Goal: Obtain resource: Download file/media

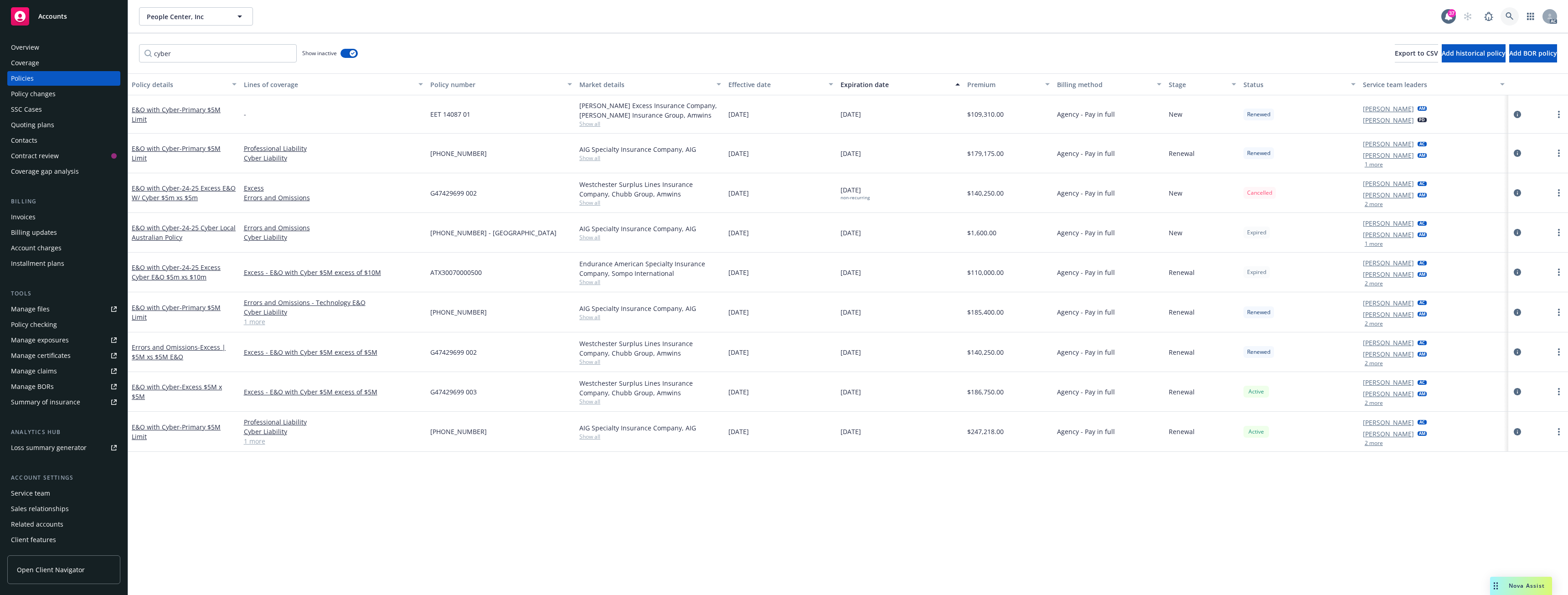
click at [1509, 15] on icon at bounding box center [1509, 16] width 8 height 8
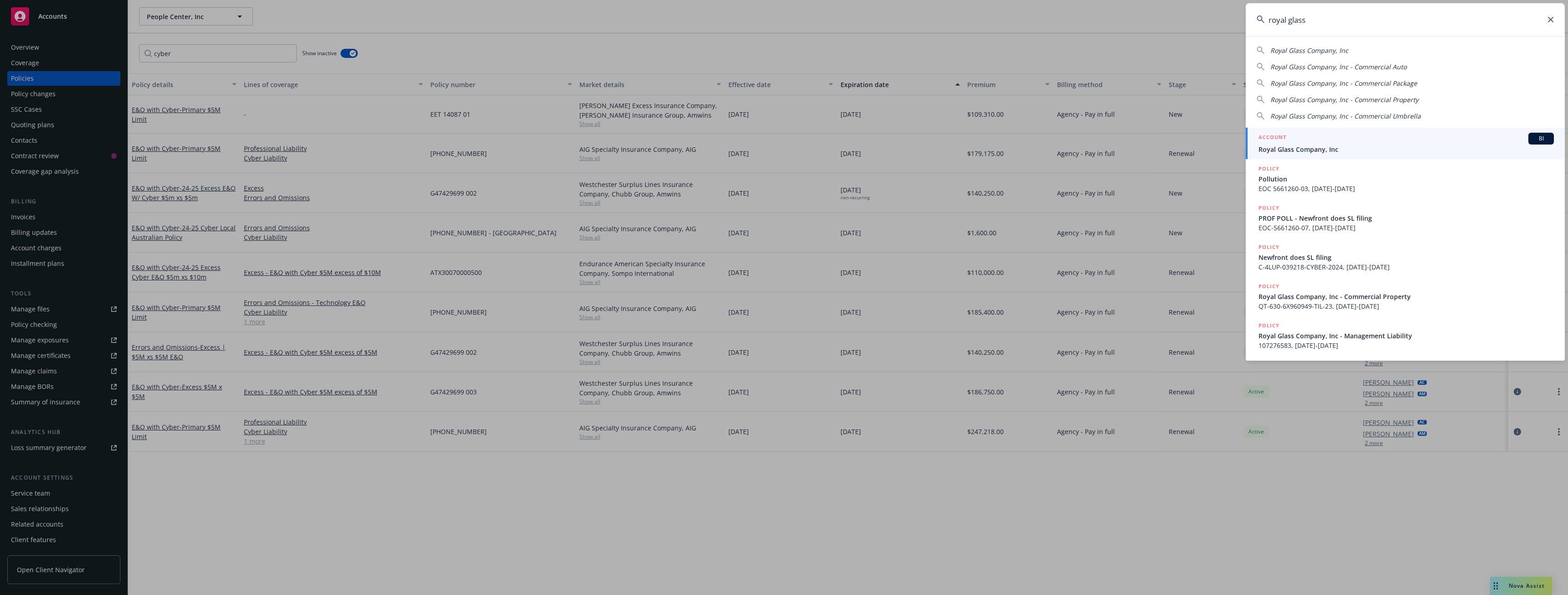
type input "royal glass"
click at [1307, 147] on span "Royal Glass Company, Inc" at bounding box center [1405, 149] width 295 height 10
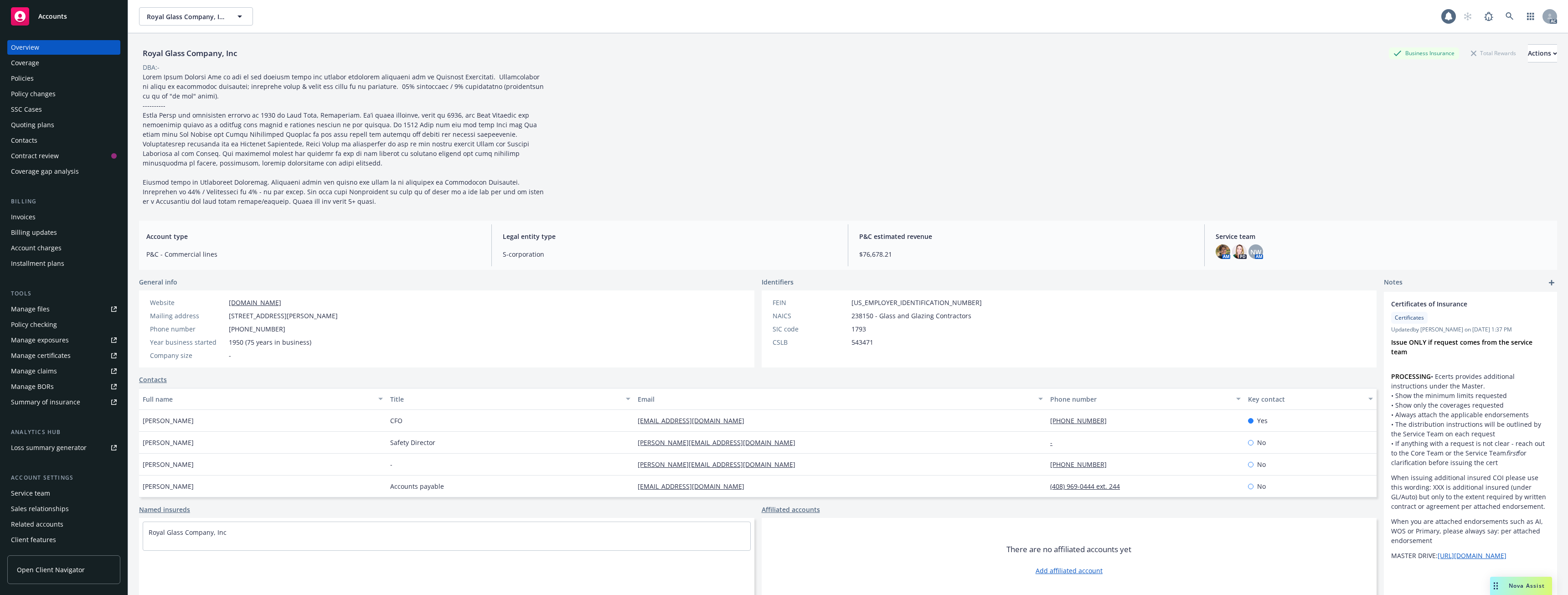
click at [45, 79] on div "Policies" at bounding box center [64, 78] width 105 height 15
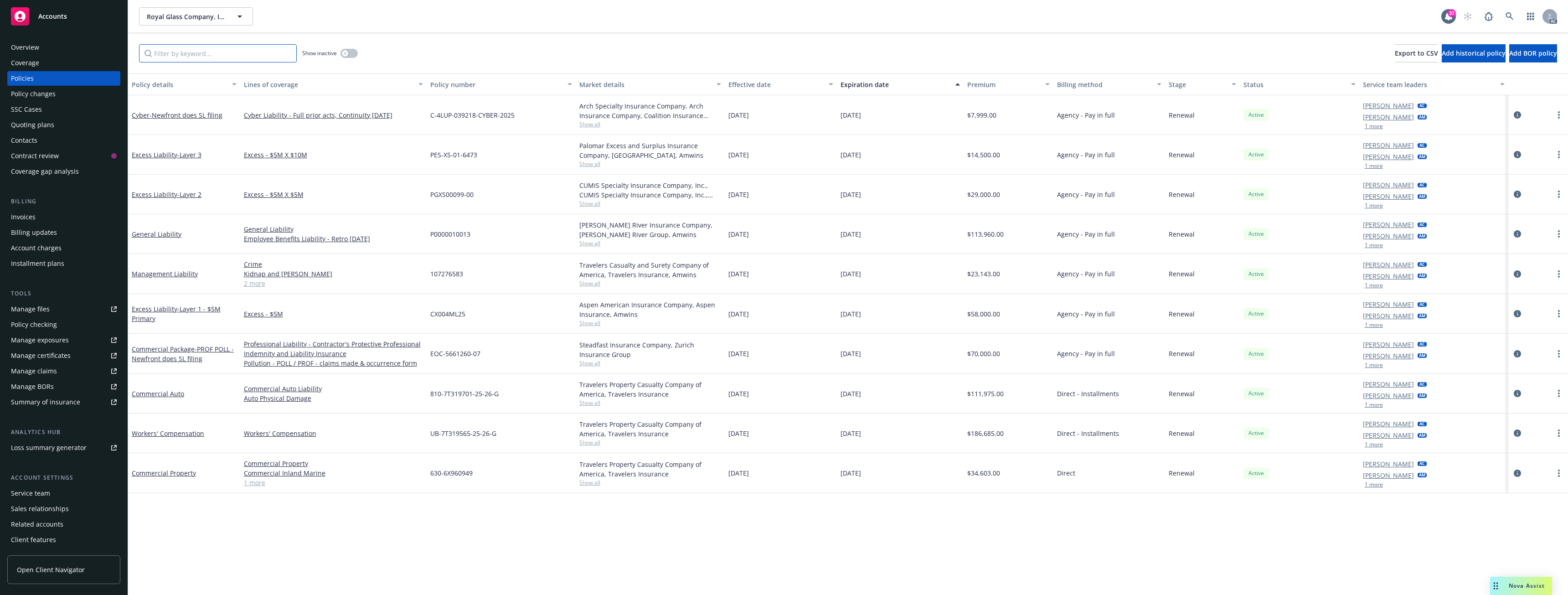
click at [192, 57] on input "Filter by keyword..." at bounding box center [218, 53] width 158 height 18
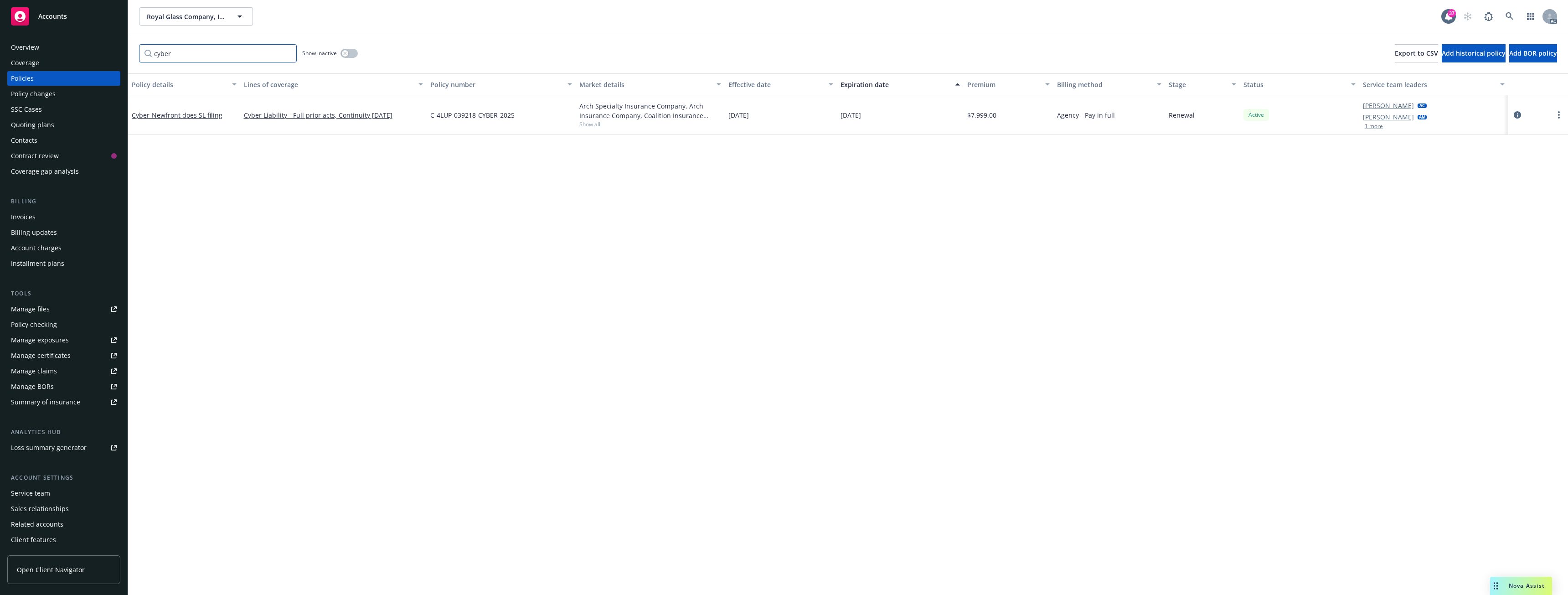
type input "cyber"
click at [350, 51] on button "button" at bounding box center [349, 53] width 17 height 9
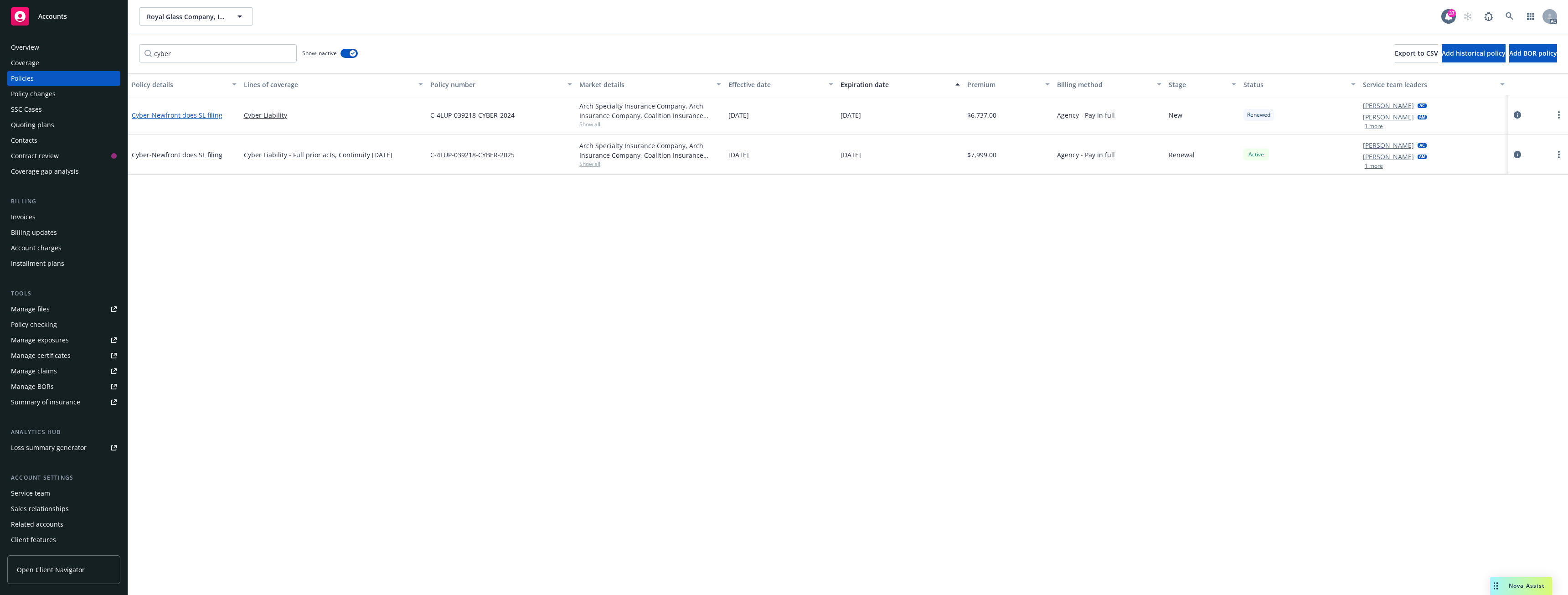
click at [191, 112] on span "- Newfront does SL filing" at bounding box center [186, 115] width 73 height 9
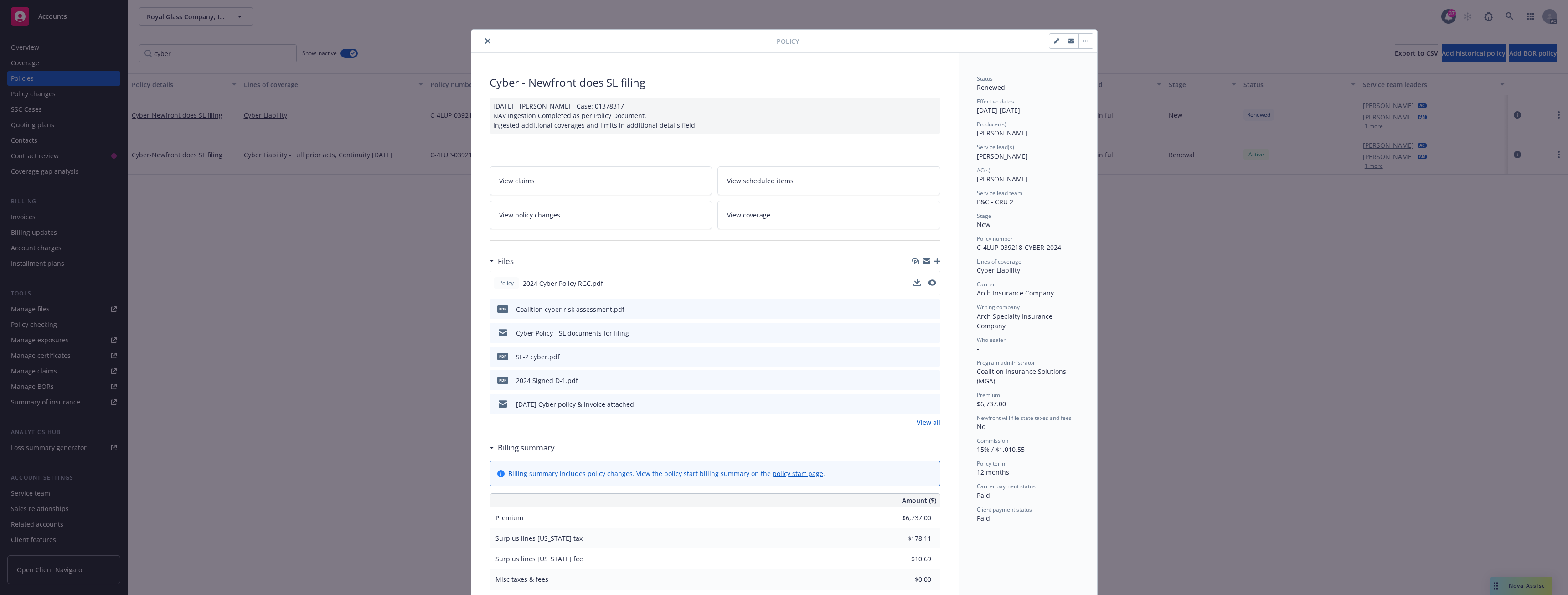
click at [908, 284] on div "Policy 2024 Cyber Policy RGC.pdf" at bounding box center [715, 283] width 451 height 24
click at [912, 283] on icon "download file" at bounding box center [916, 282] width 7 height 7
click at [485, 39] on icon "close" at bounding box center [488, 41] width 5 height 5
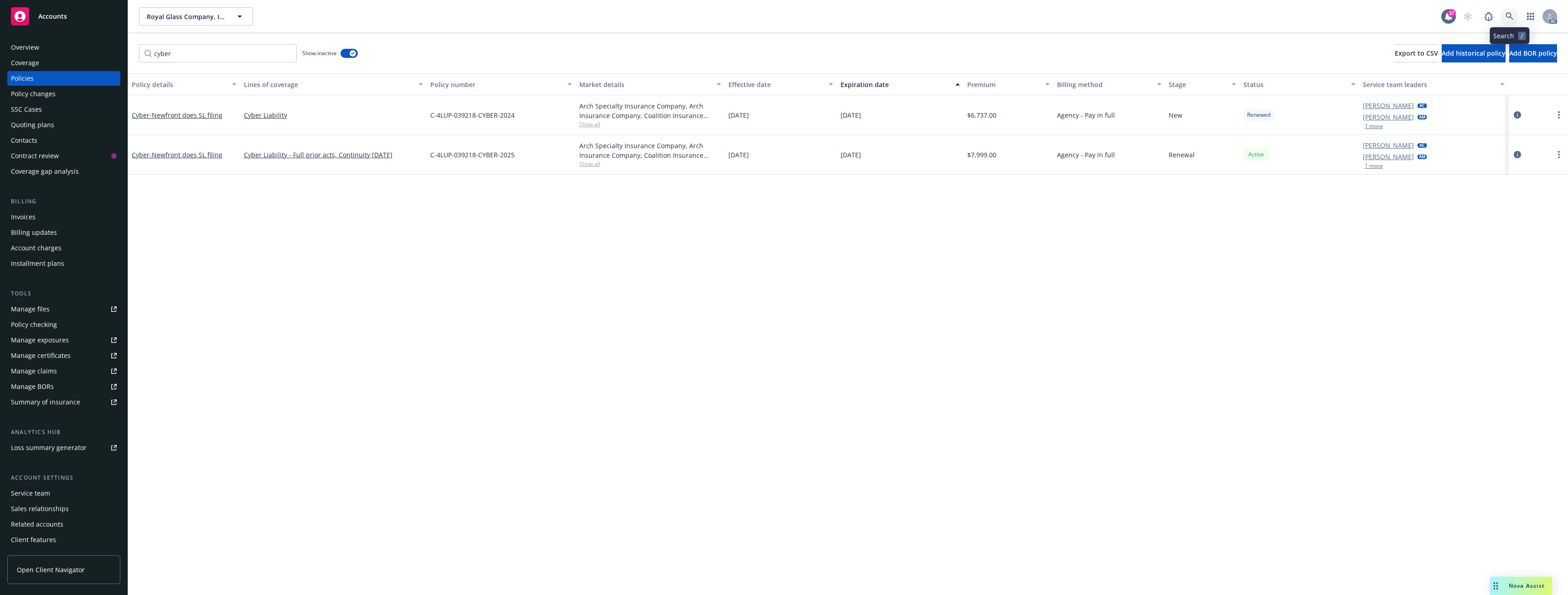
click at [1508, 14] on icon at bounding box center [1509, 16] width 8 height 8
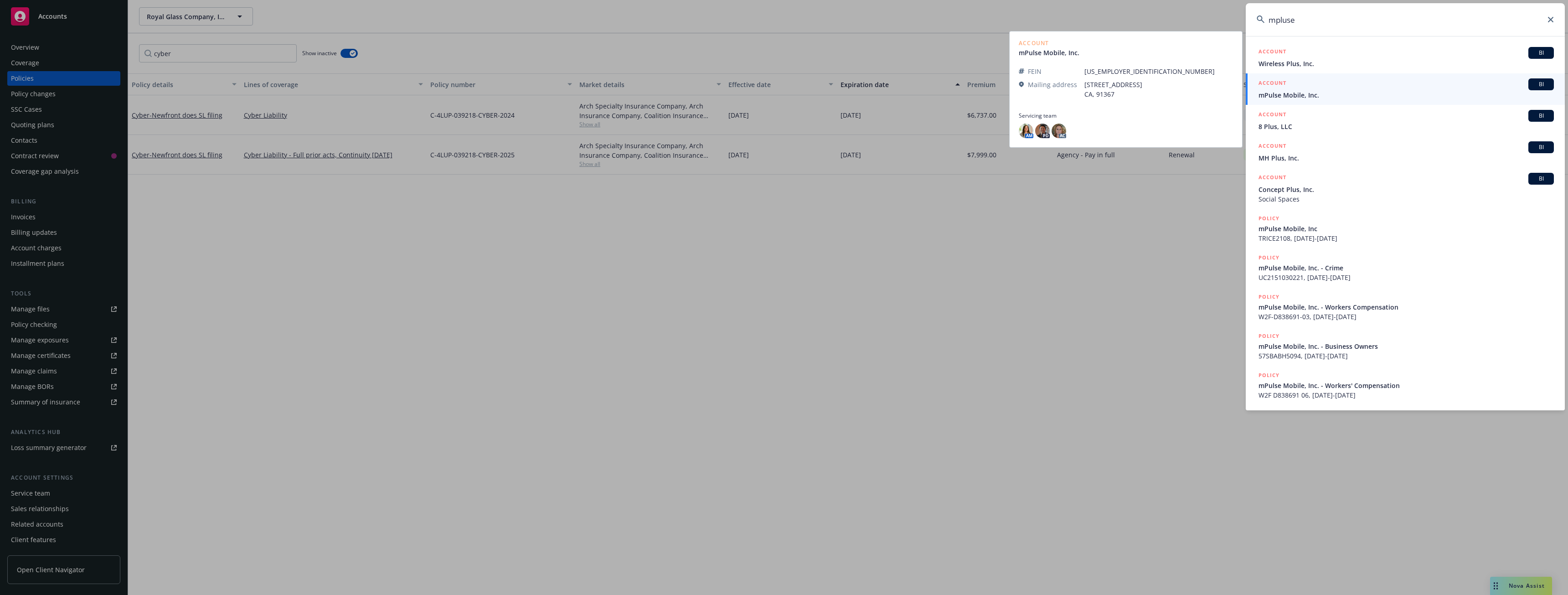
type input "mpluse"
click at [1303, 98] on span "mPulse Mobile, Inc." at bounding box center [1405, 95] width 295 height 10
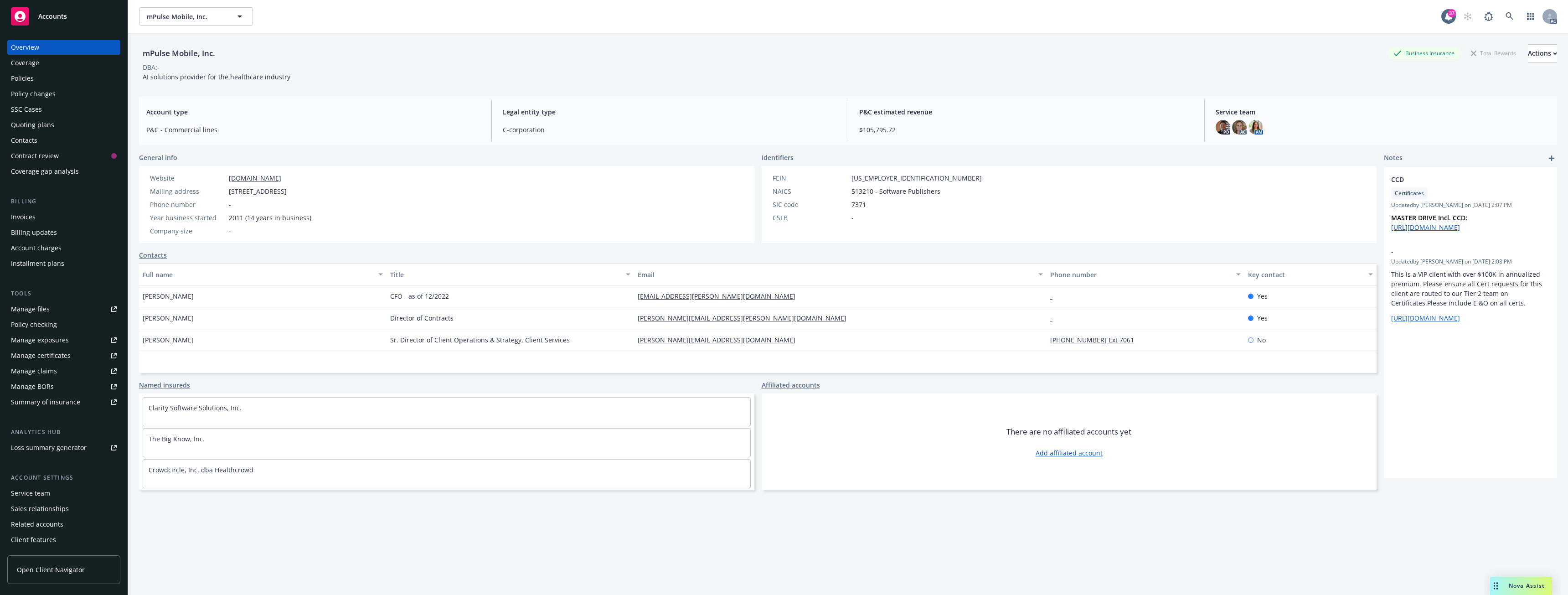
click at [37, 78] on div "Policies" at bounding box center [64, 78] width 105 height 15
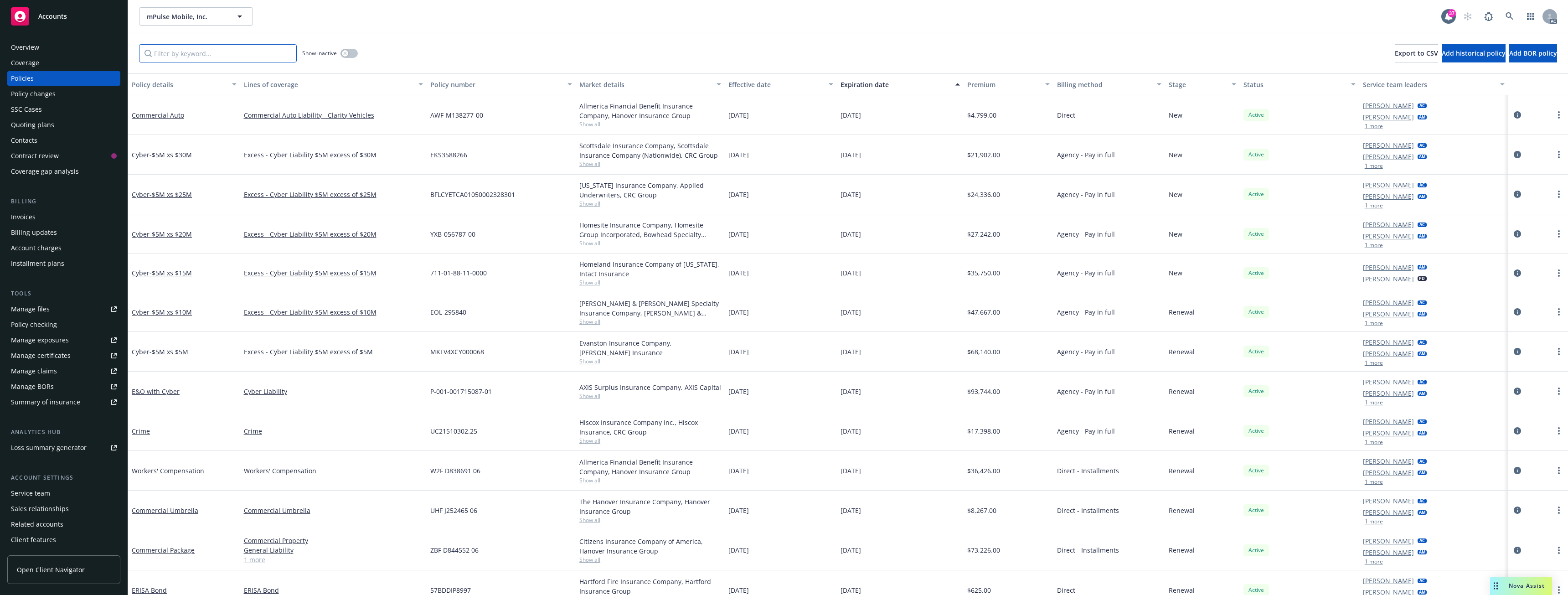
click at [204, 52] on input "Filter by keyword..." at bounding box center [218, 53] width 158 height 18
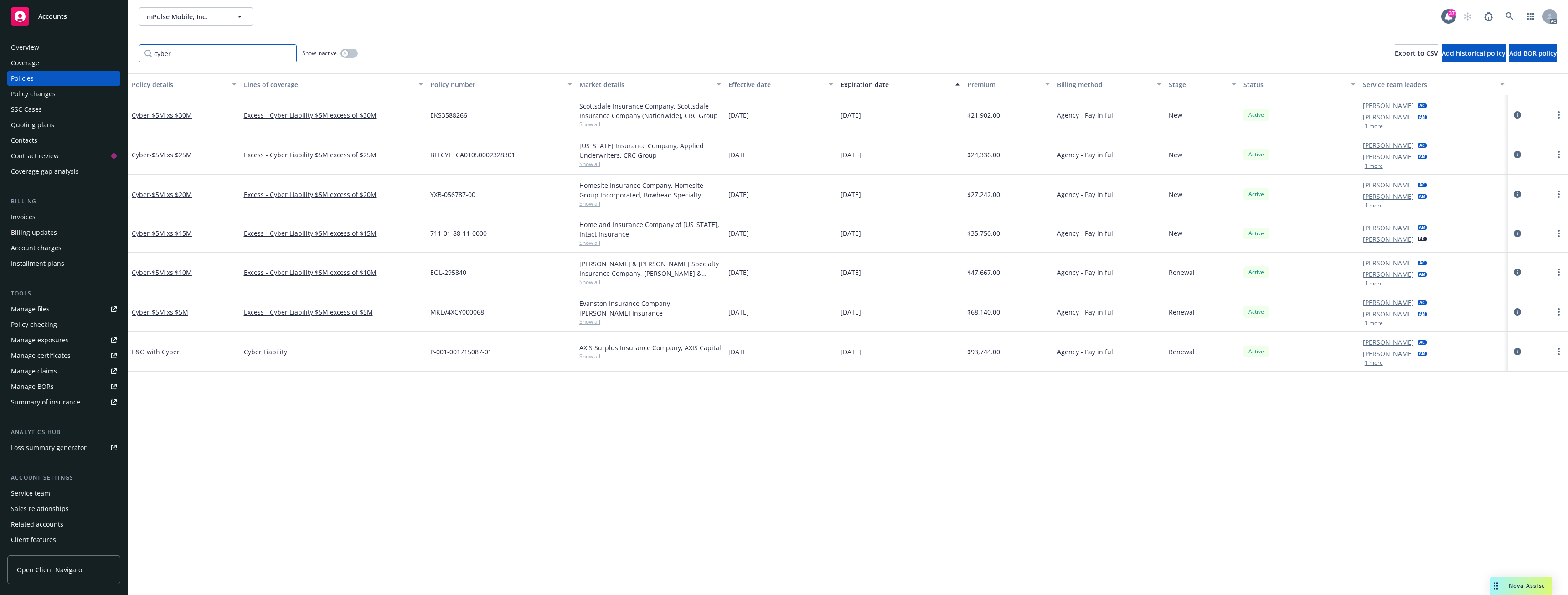
type input "cyber"
click at [353, 50] on button "button" at bounding box center [349, 53] width 17 height 9
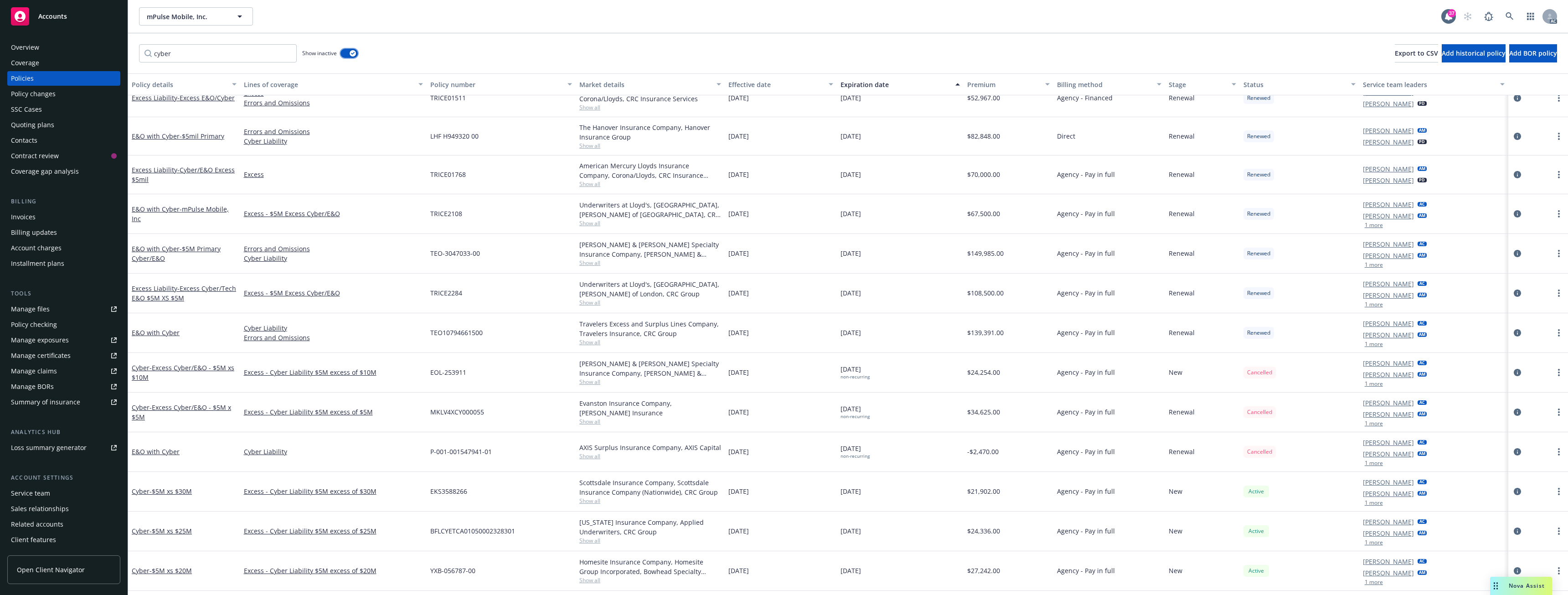
scroll to position [137, 0]
